Goal: Task Accomplishment & Management: Manage account settings

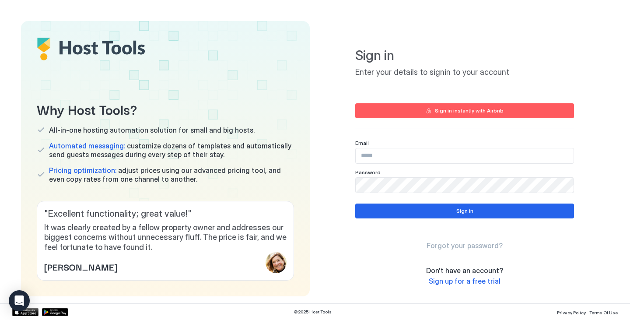
type input "**********"
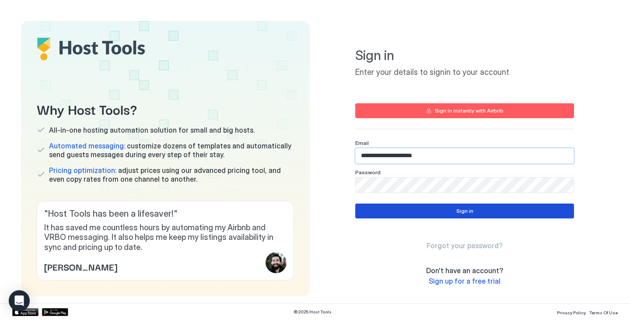
click at [428, 215] on button "Sign in" at bounding box center [464, 211] width 219 height 15
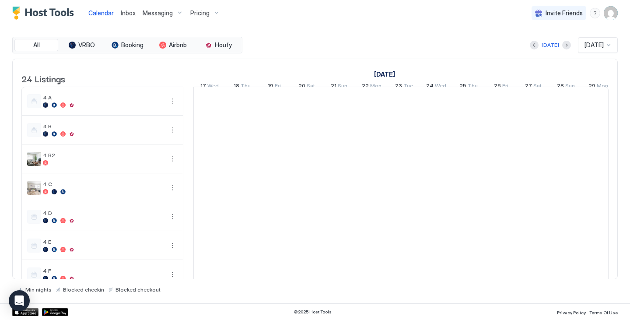
scroll to position [0, 486]
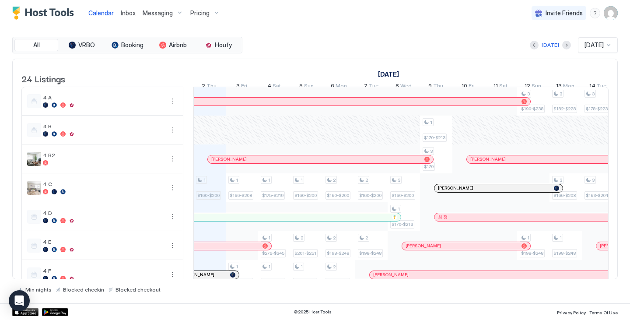
click at [611, 18] on img "User profile" at bounding box center [611, 13] width 14 height 14
click at [579, 48] on div "Settings" at bounding box center [562, 49] width 111 height 15
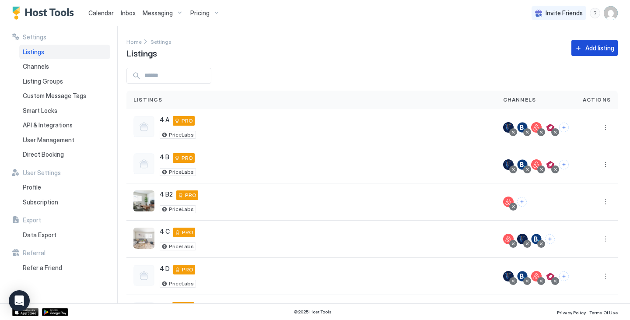
click at [602, 46] on div "Add listing" at bounding box center [600, 47] width 29 height 9
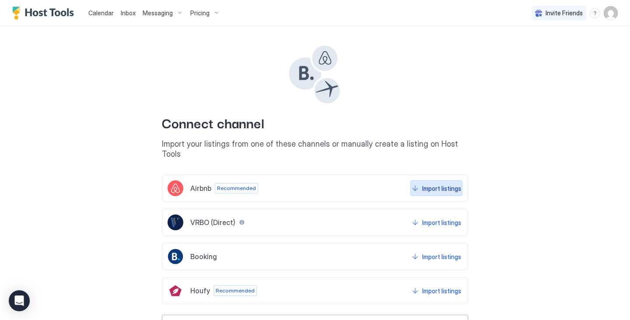
click at [427, 184] on div "Import listings" at bounding box center [441, 188] width 39 height 9
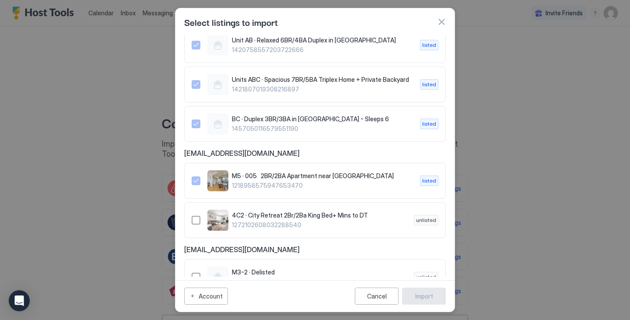
scroll to position [1083, 0]
click at [191, 201] on div "4C2 · City Retreat 2Br/2Ba King Bed+ Mins to DT 1272102608032288540 unlisted" at bounding box center [315, 219] width 262 height 36
click at [197, 215] on div "1272102608032288540" at bounding box center [196, 219] width 9 height 9
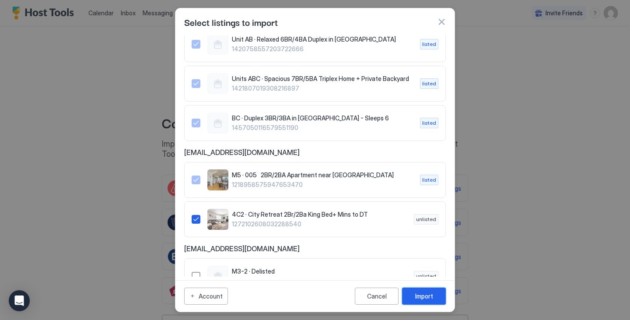
click at [430, 291] on button "Import" at bounding box center [424, 296] width 44 height 17
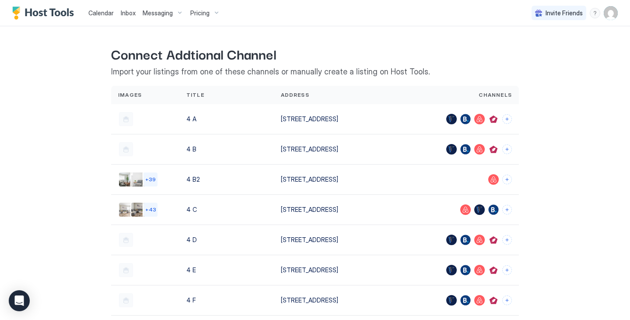
click at [102, 15] on span "Calendar" at bounding box center [100, 12] width 25 height 7
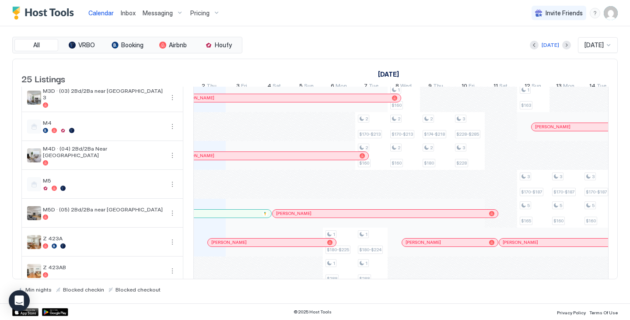
scroll to position [543, 0]
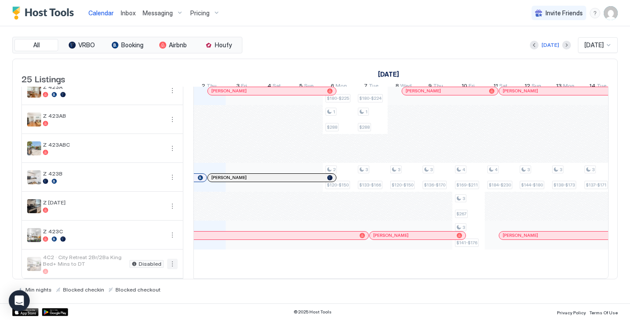
click at [169, 259] on button "More options" at bounding box center [172, 264] width 11 height 11
click at [161, 295] on span "Listing Settings" at bounding box center [157, 298] width 39 height 7
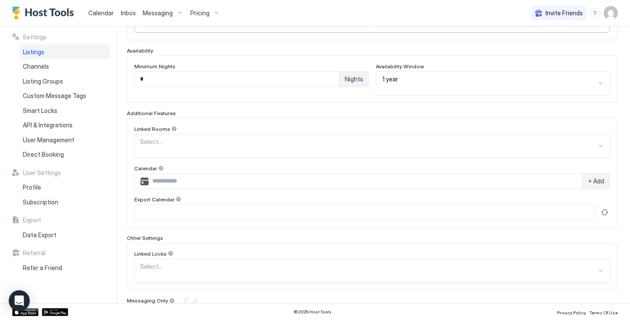
scroll to position [244, 0]
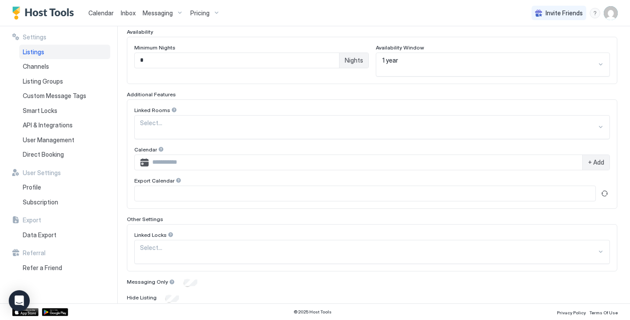
click at [544, 313] on div "Cancel" at bounding box center [549, 317] width 20 height 9
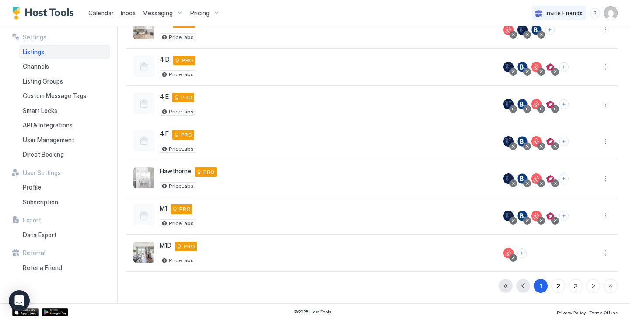
scroll to position [209, 0]
click at [108, 12] on span "Calendar" at bounding box center [100, 12] width 25 height 7
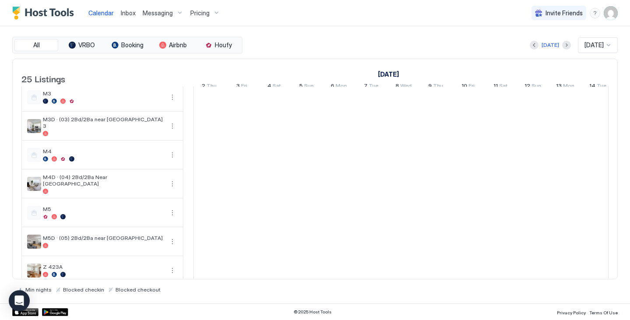
scroll to position [543, 0]
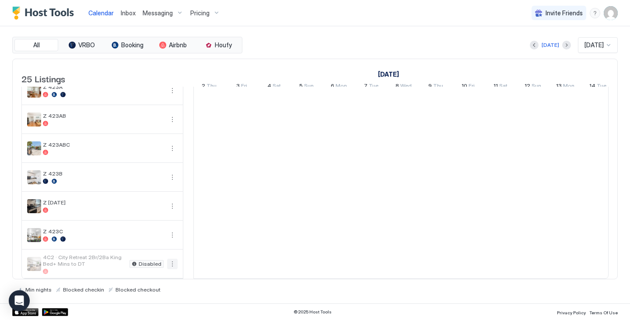
click at [171, 261] on button "More options" at bounding box center [172, 264] width 11 height 11
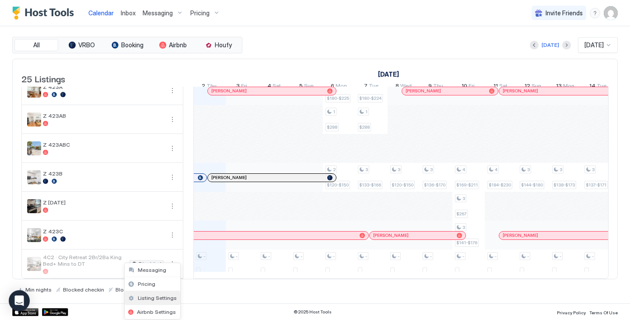
click at [149, 297] on span "Listing Settings" at bounding box center [157, 298] width 39 height 7
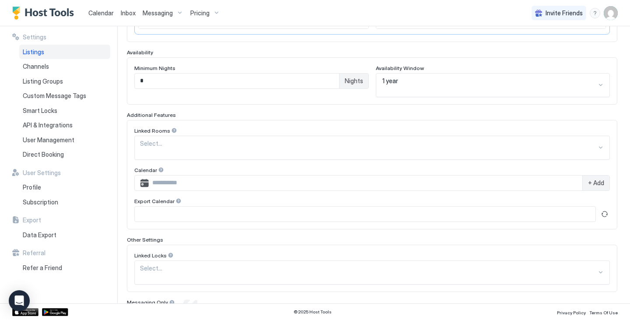
scroll to position [224, 0]
click at [203, 272] on div at bounding box center [269, 276] width 259 height 8
click at [203, 269] on div at bounding box center [268, 274] width 269 height 10
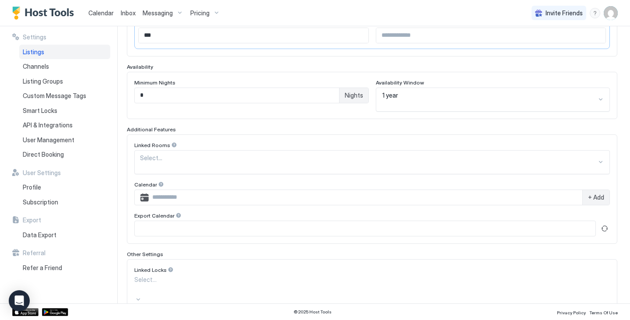
scroll to position [208, 0]
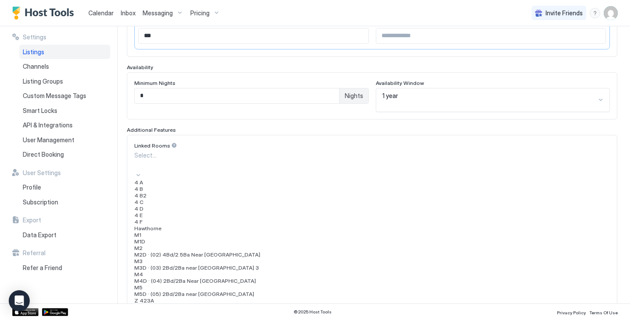
click at [261, 160] on div at bounding box center [268, 165] width 269 height 10
click at [229, 205] on div "4 C" at bounding box center [372, 202] width 476 height 7
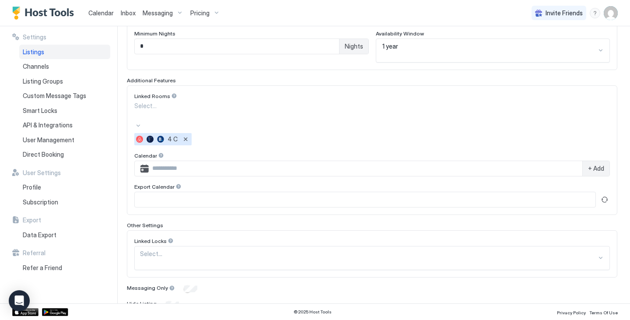
scroll to position [258, 0]
click at [546, 319] on div "Cancel" at bounding box center [549, 323] width 20 height 9
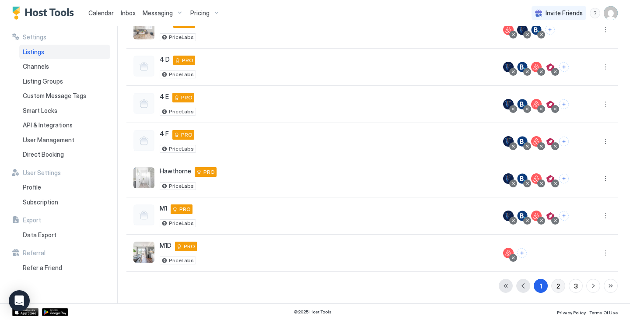
scroll to position [209, 0]
click at [96, 17] on link "Calendar" at bounding box center [100, 12] width 25 height 9
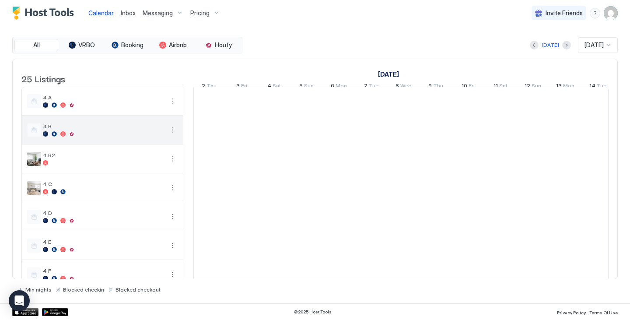
scroll to position [28, 0]
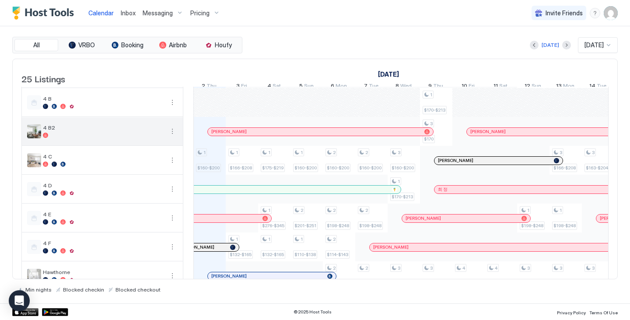
click at [171, 134] on button "More options" at bounding box center [172, 131] width 11 height 11
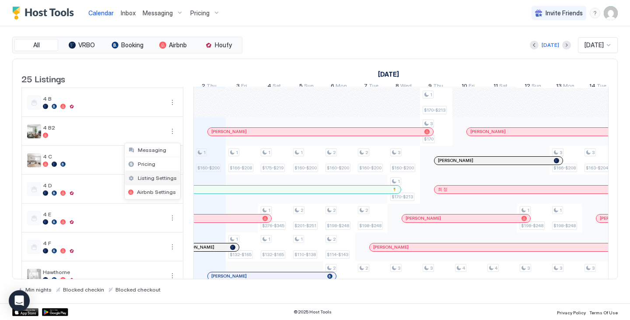
click at [166, 176] on span "Listing Settings" at bounding box center [157, 178] width 39 height 7
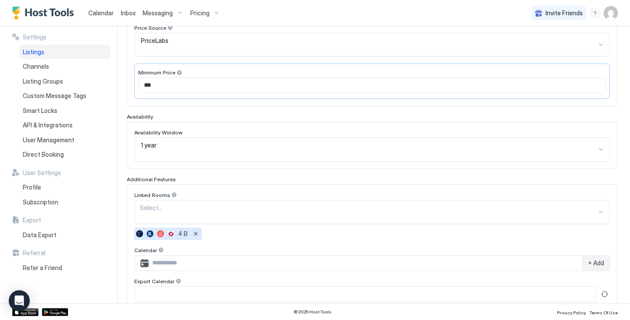
scroll to position [159, 0]
click at [102, 12] on span "Calendar" at bounding box center [100, 12] width 25 height 7
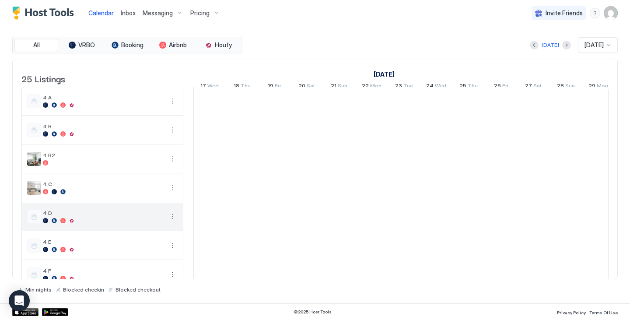
scroll to position [0, 486]
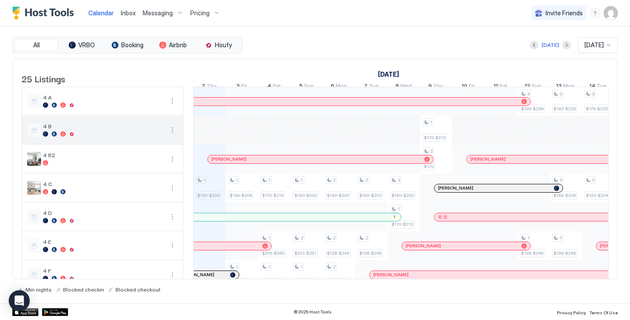
click at [169, 135] on button "More options" at bounding box center [172, 130] width 11 height 11
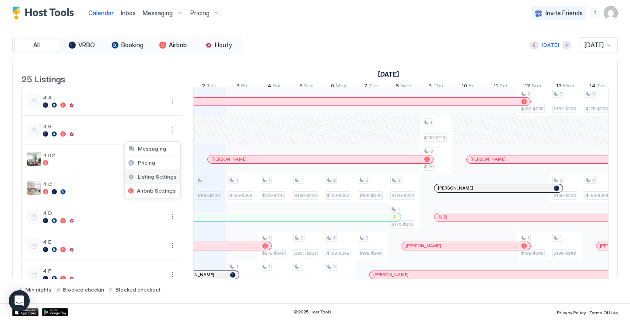
click at [157, 202] on div at bounding box center [315, 160] width 630 height 320
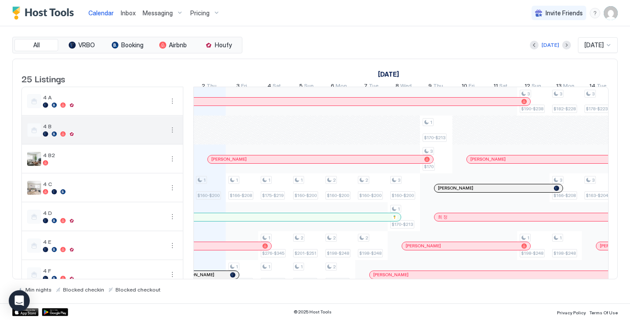
click at [176, 134] on button "More options" at bounding box center [172, 130] width 11 height 11
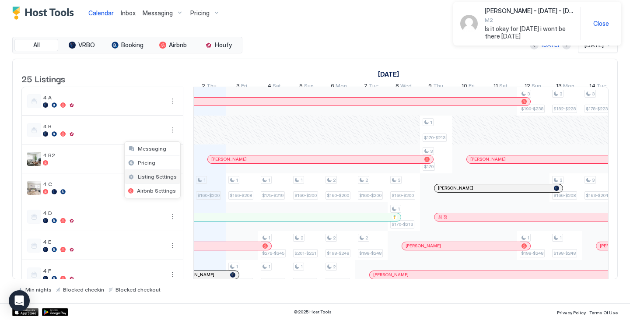
click at [152, 180] on div "Listing Settings" at bounding box center [153, 177] width 56 height 14
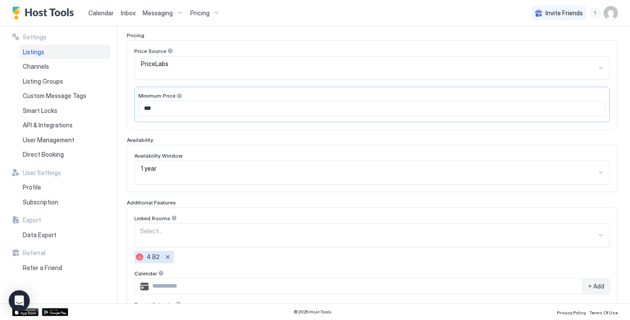
scroll to position [136, 0]
click at [67, 53] on div "Listings" at bounding box center [64, 52] width 91 height 15
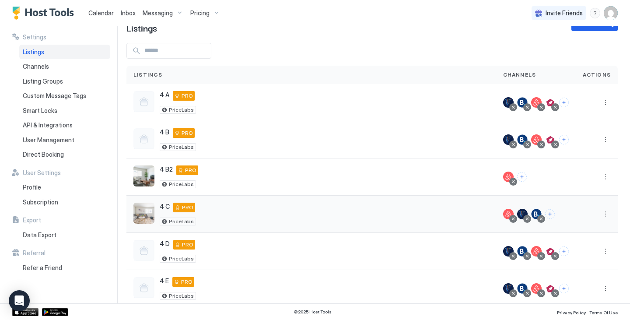
scroll to position [2, 0]
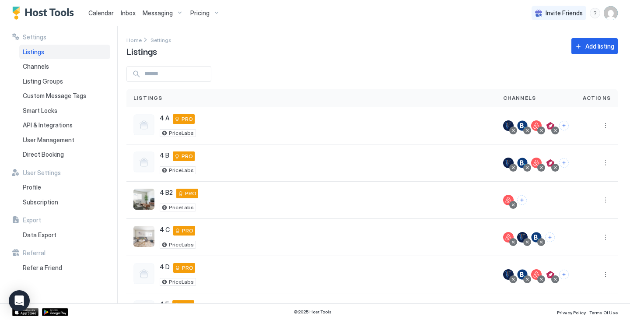
click at [106, 11] on span "Calendar" at bounding box center [100, 12] width 25 height 7
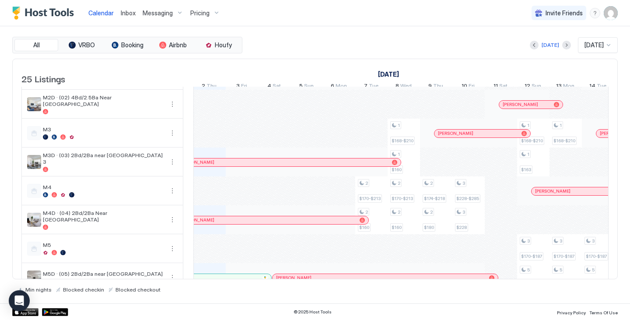
scroll to position [543, 0]
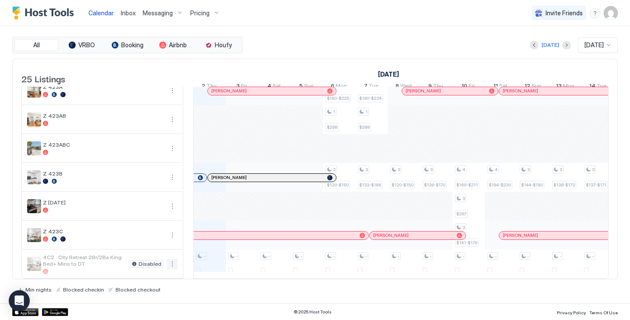
click at [173, 260] on button "More options" at bounding box center [172, 264] width 11 height 11
click at [167, 299] on span "Listing Settings" at bounding box center [157, 298] width 39 height 7
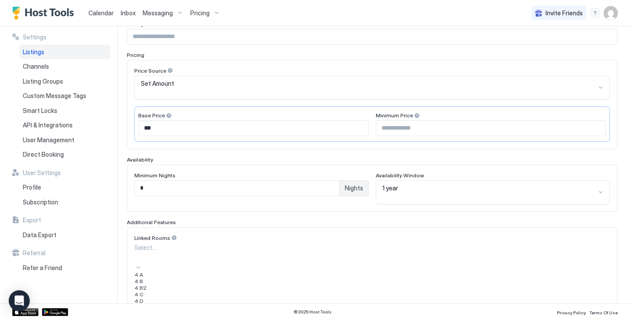
scroll to position [172, 0]
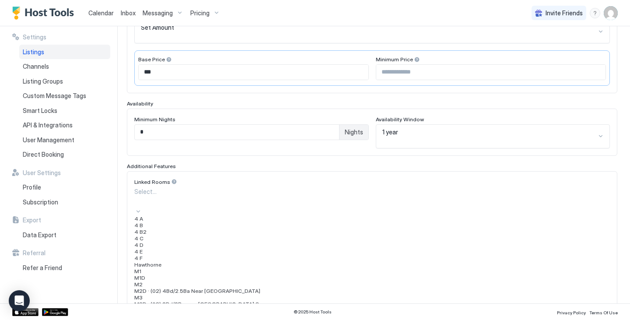
click at [217, 231] on div "24 results available. Use Up and Down to choose options, press Enter to select …" at bounding box center [372, 280] width 476 height 186
click at [213, 242] on div "4 C" at bounding box center [372, 238] width 476 height 7
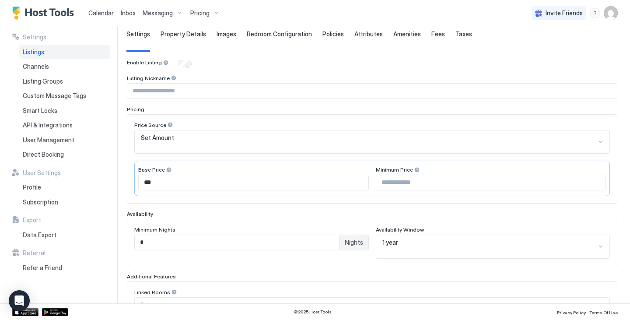
scroll to position [244, 0]
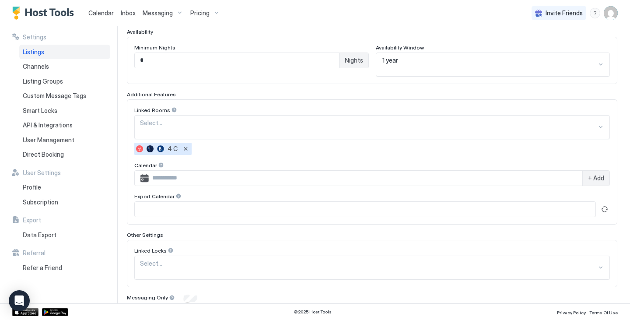
click at [605, 310] on button "Save" at bounding box center [596, 318] width 44 height 16
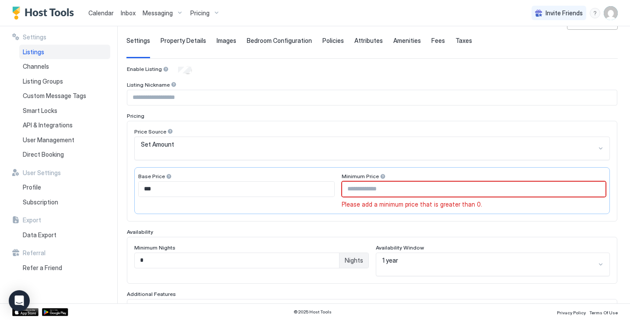
click at [499, 184] on input "Input Field" at bounding box center [474, 189] width 264 height 15
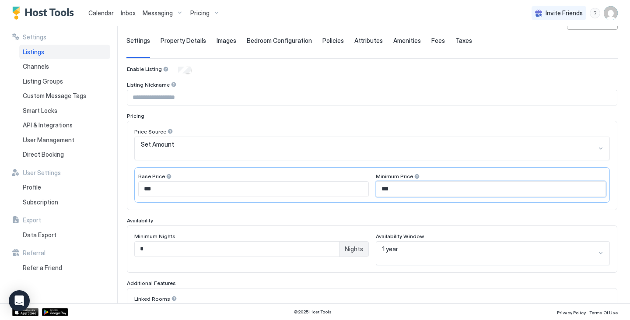
scroll to position [228, 0]
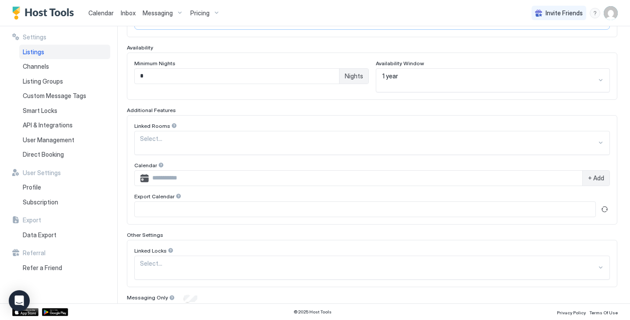
type input "***"
click at [589, 313] on div "Save" at bounding box center [596, 317] width 14 height 9
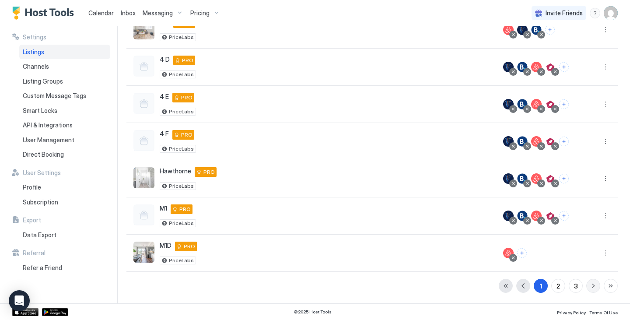
scroll to position [209, 0]
click at [98, 14] on span "Calendar" at bounding box center [100, 12] width 25 height 7
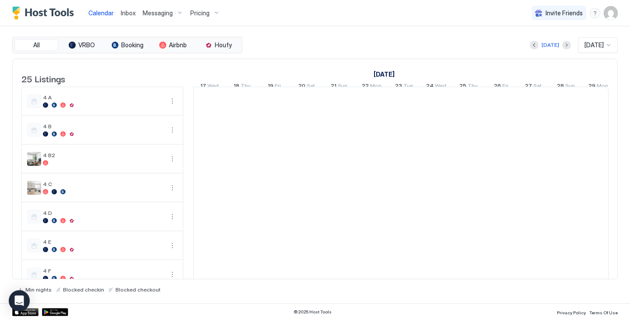
scroll to position [0, 486]
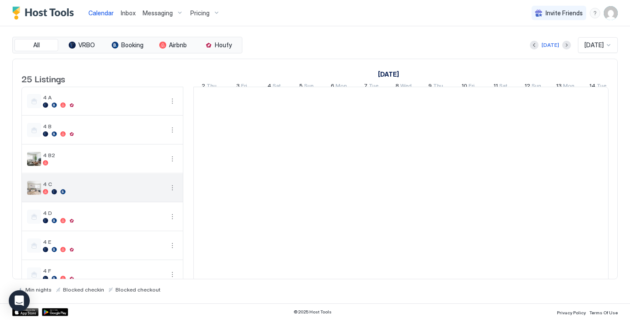
click at [173, 193] on button "More options" at bounding box center [172, 188] width 11 height 11
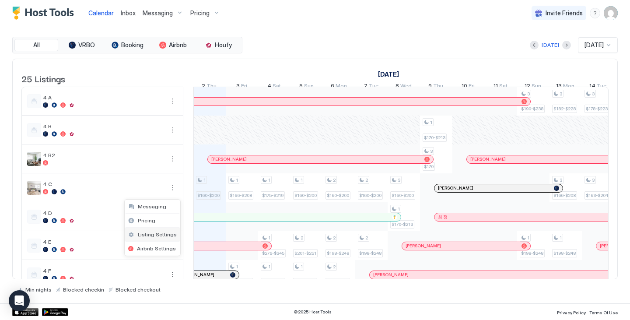
click at [168, 234] on span "Listing Settings" at bounding box center [157, 234] width 39 height 7
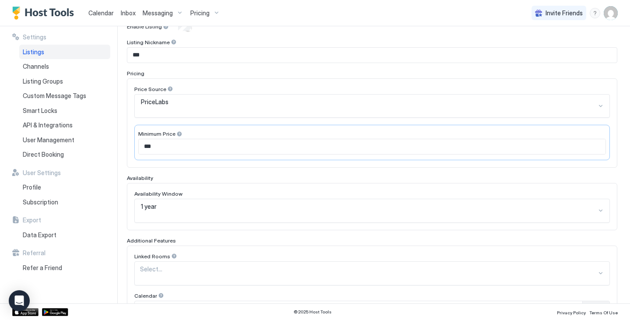
scroll to position [98, 0]
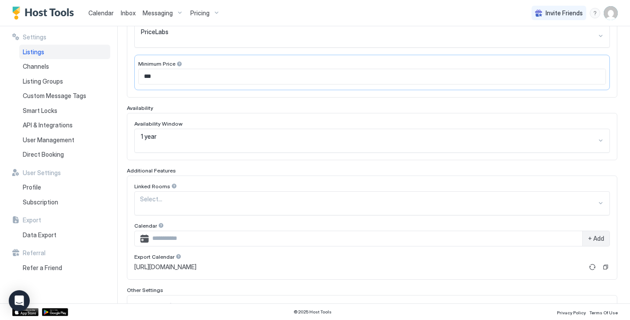
click at [275, 191] on div "Select..." at bounding box center [372, 203] width 476 height 24
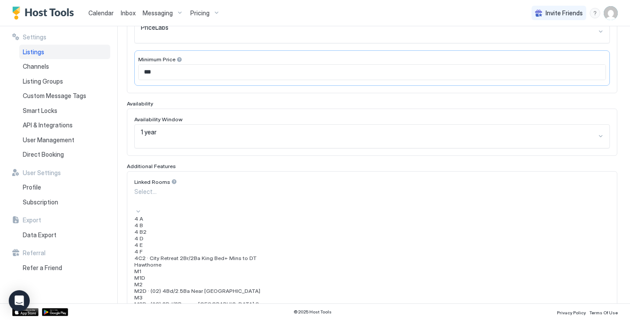
scroll to position [55, 0]
click at [255, 255] on div "4C2 · City Retreat 2Br/2Ba King Bed+ Mins to DT" at bounding box center [372, 258] width 476 height 7
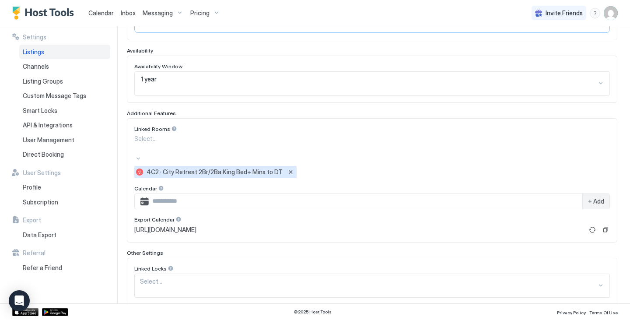
scroll to position [239, 0]
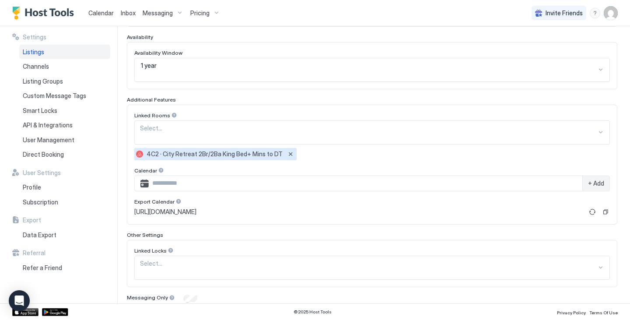
click at [595, 313] on div "Save" at bounding box center [596, 317] width 14 height 9
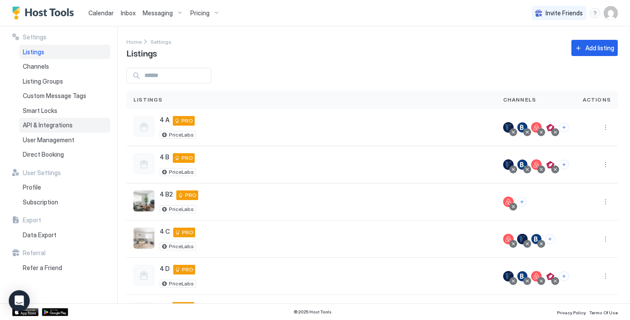
click at [60, 125] on span "API & Integrations" at bounding box center [48, 125] width 50 height 8
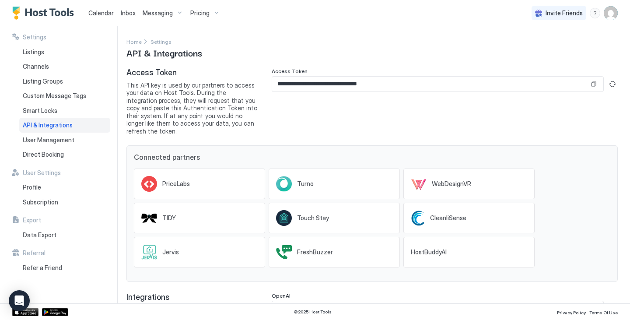
click at [299, 92] on div "**********" at bounding box center [438, 84] width 332 height 16
click at [294, 82] on input "**********" at bounding box center [430, 84] width 317 height 15
click at [99, 15] on span "Calendar" at bounding box center [100, 12] width 25 height 7
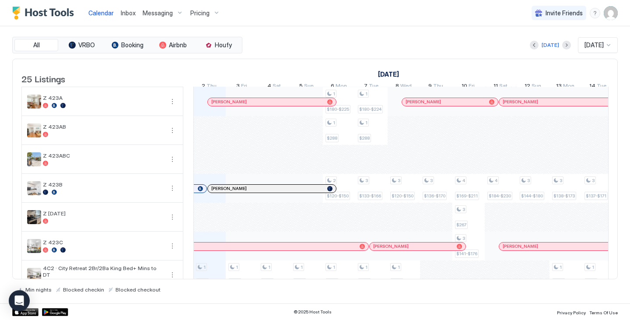
scroll to position [543, 0]
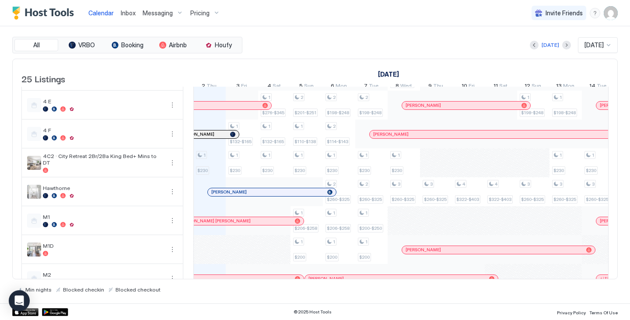
scroll to position [141, 0]
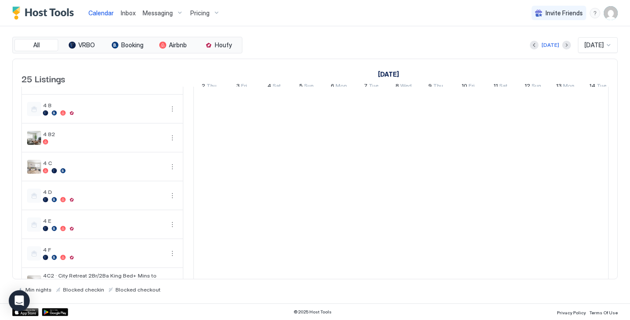
scroll to position [22, 0]
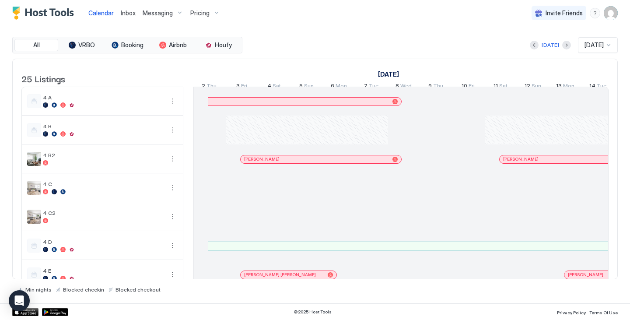
scroll to position [0, 486]
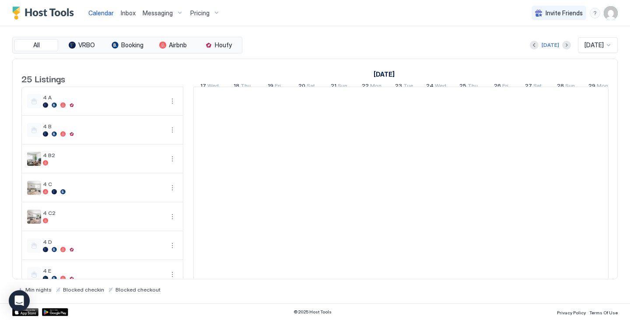
scroll to position [0, 486]
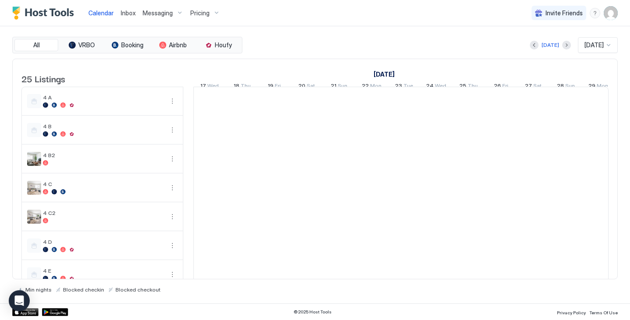
scroll to position [0, 486]
